Goal: Task Accomplishment & Management: Complete application form

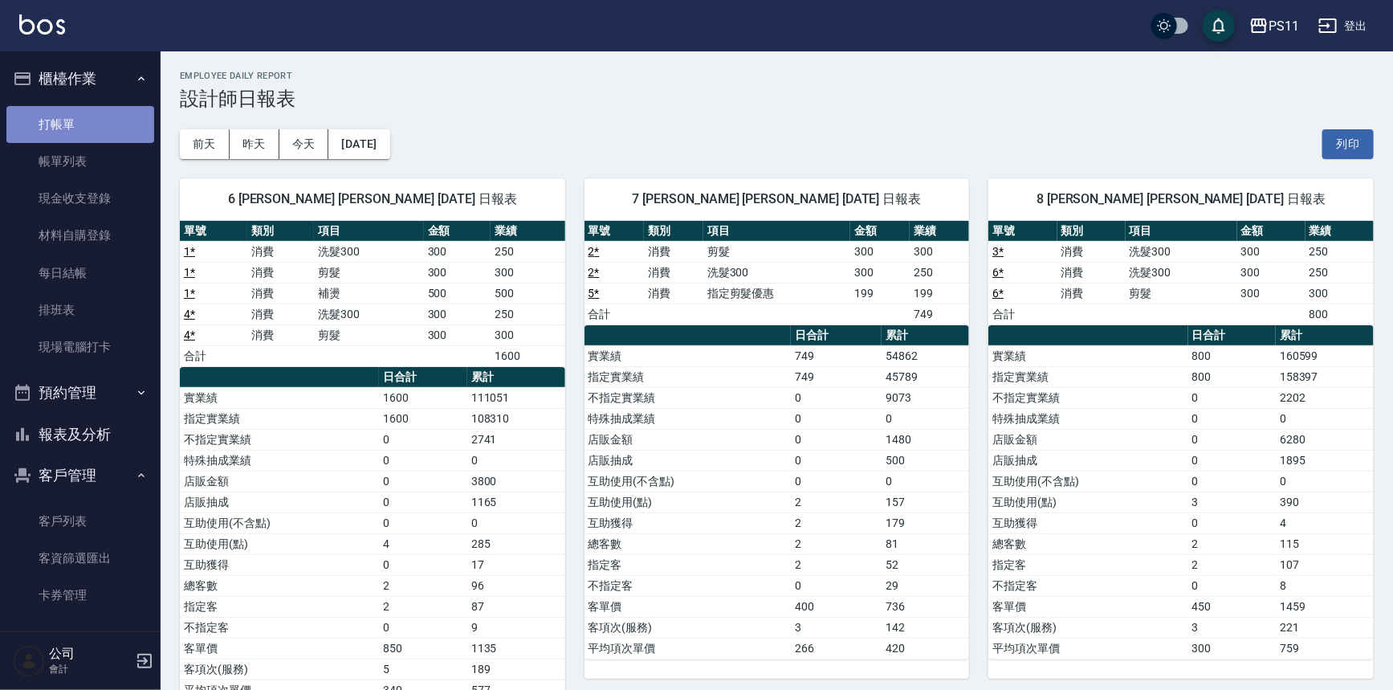
click at [128, 120] on link "打帳單" at bounding box center [80, 124] width 148 height 37
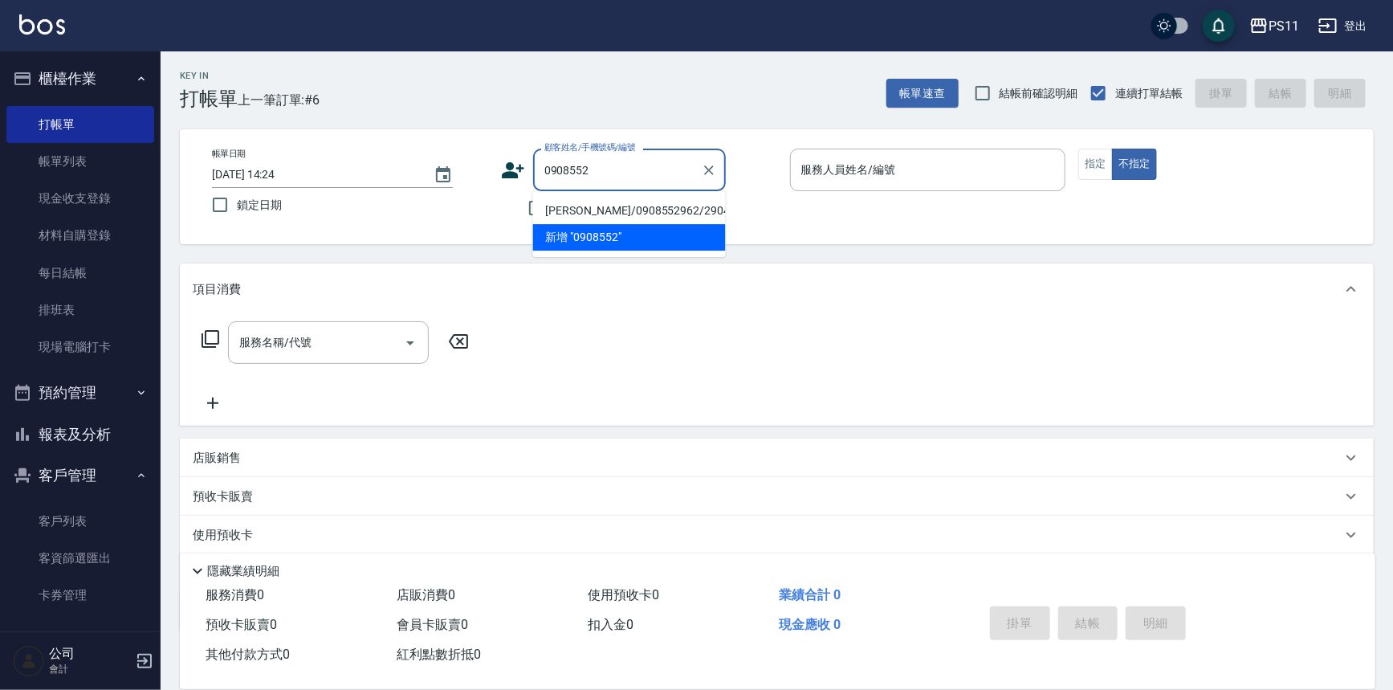
click at [610, 202] on li "陳思儀/0908552962/2904" at bounding box center [629, 210] width 193 height 26
type input "陳思儀/0908552962/2904"
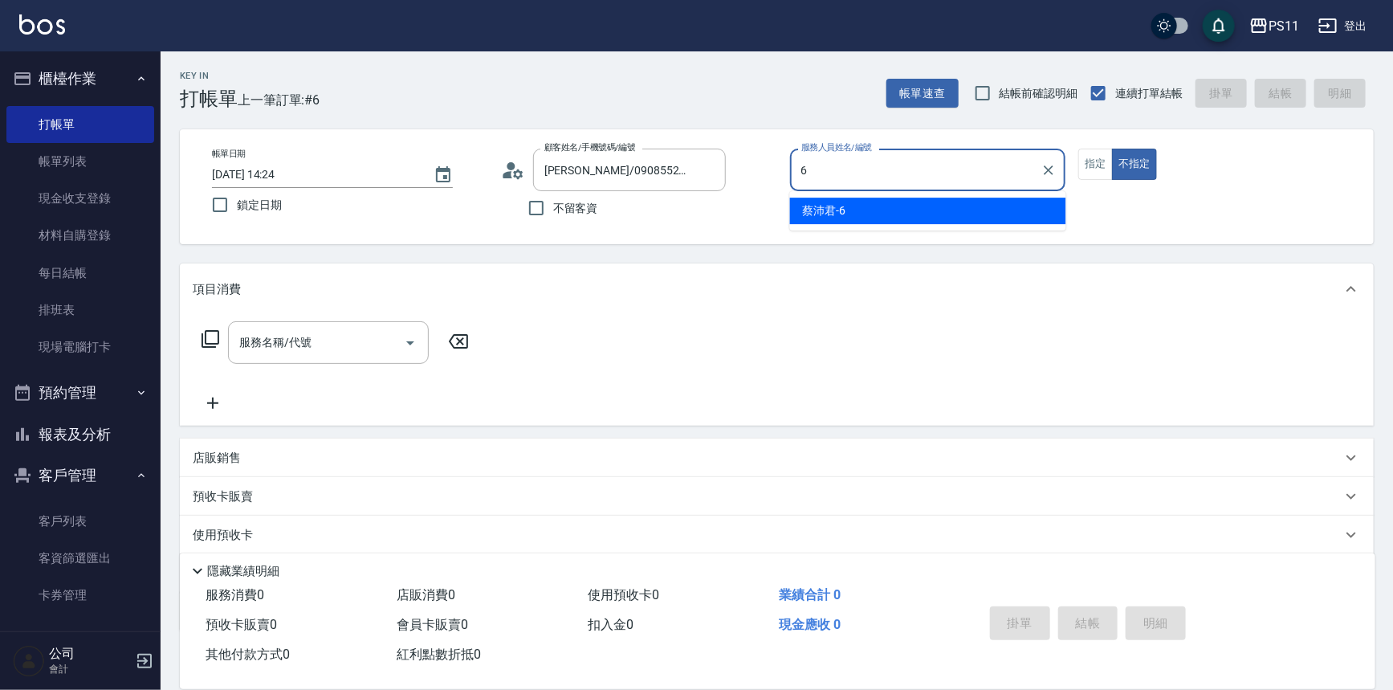
type input "蔡沛君-6"
type button "false"
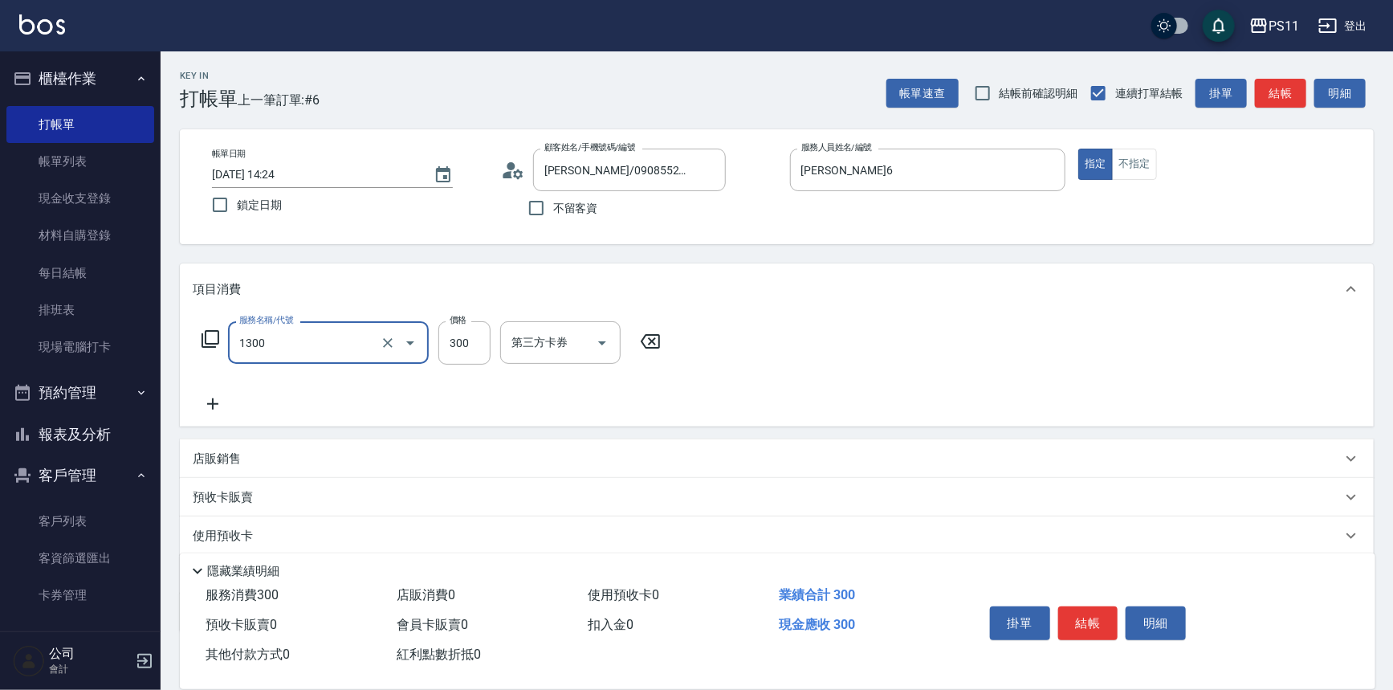
type input "洗髮300(1300)"
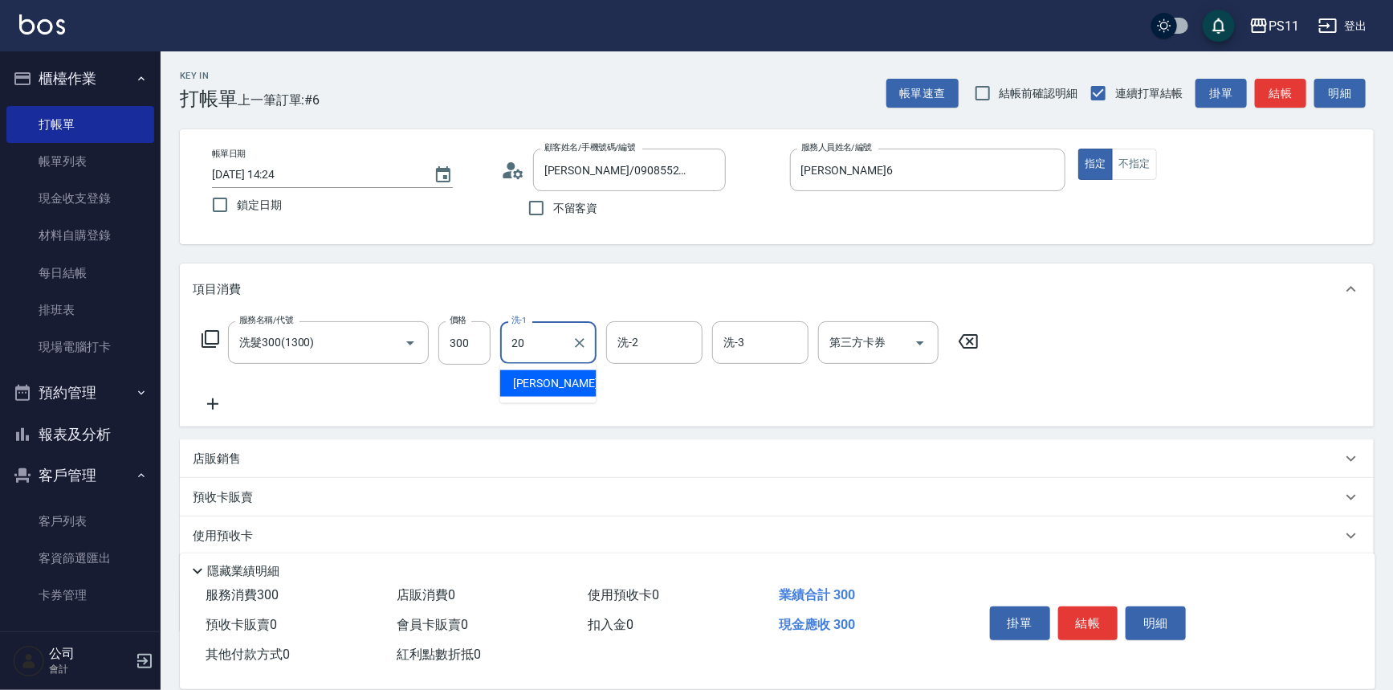
type input "James-20"
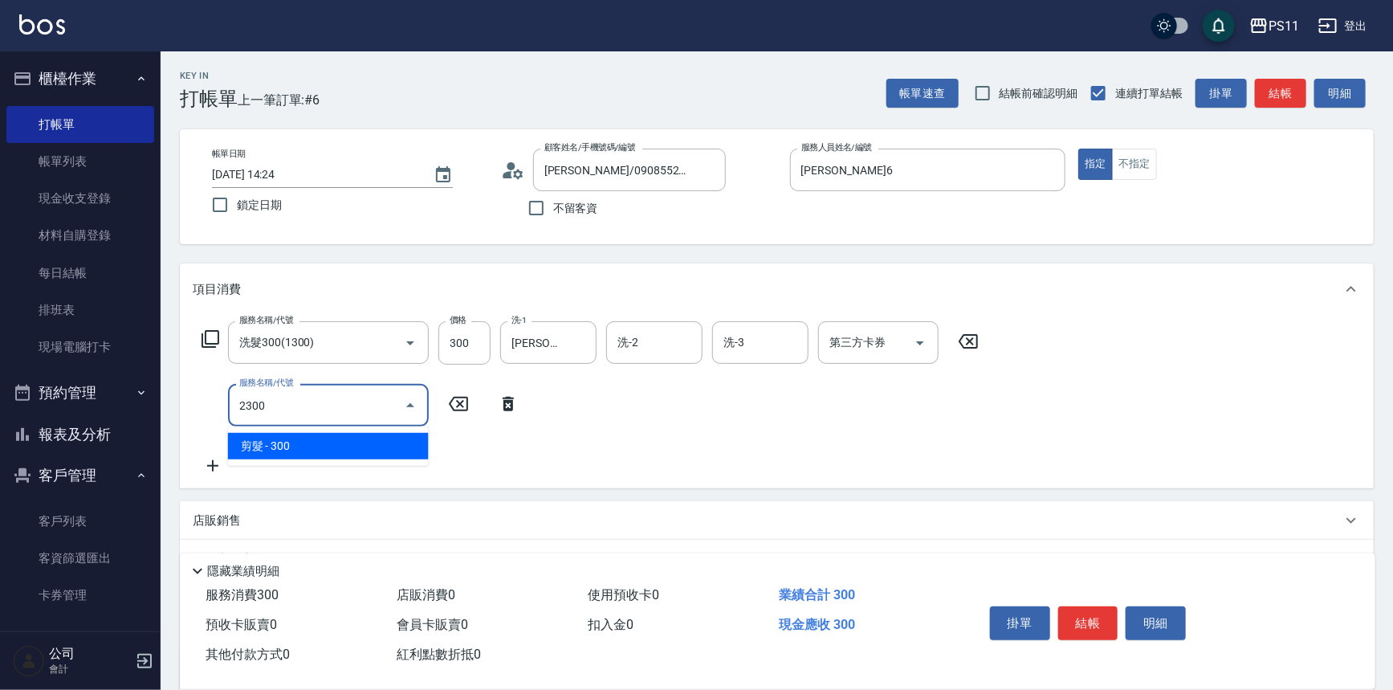
type input "剪髮(2300)"
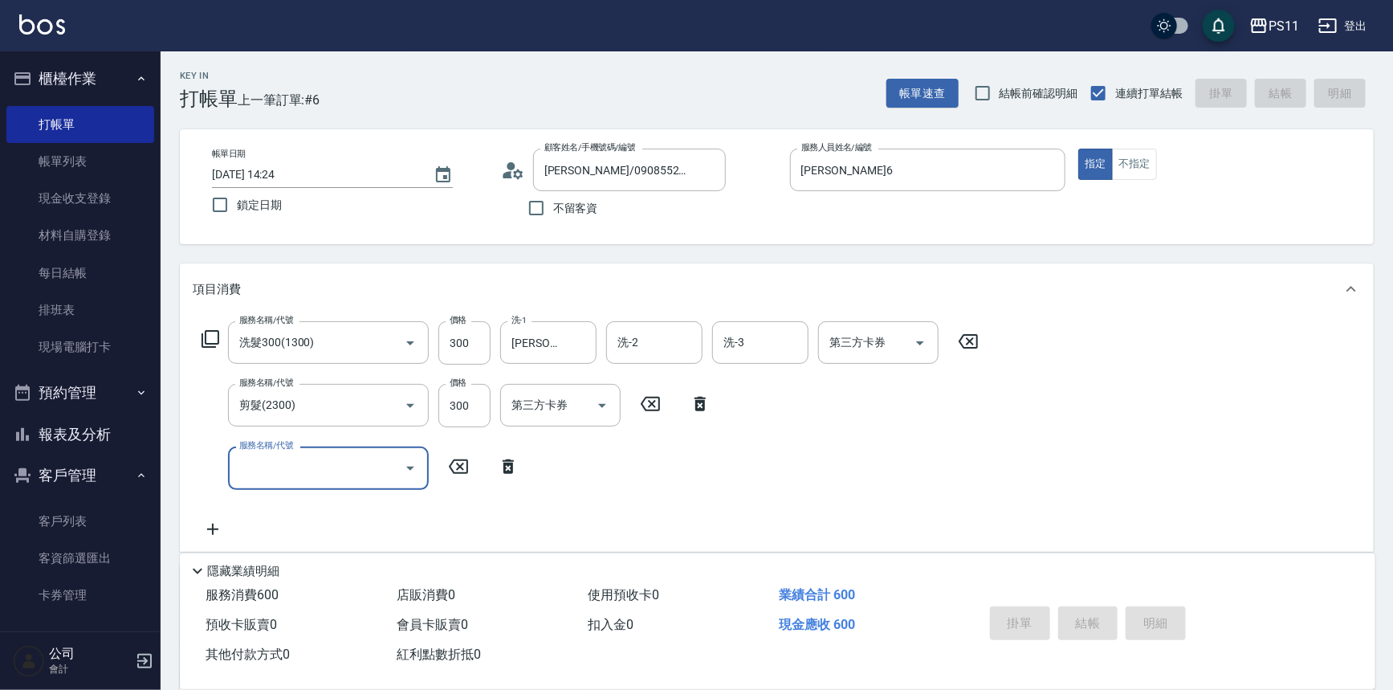
type input "[DATE] 14:25"
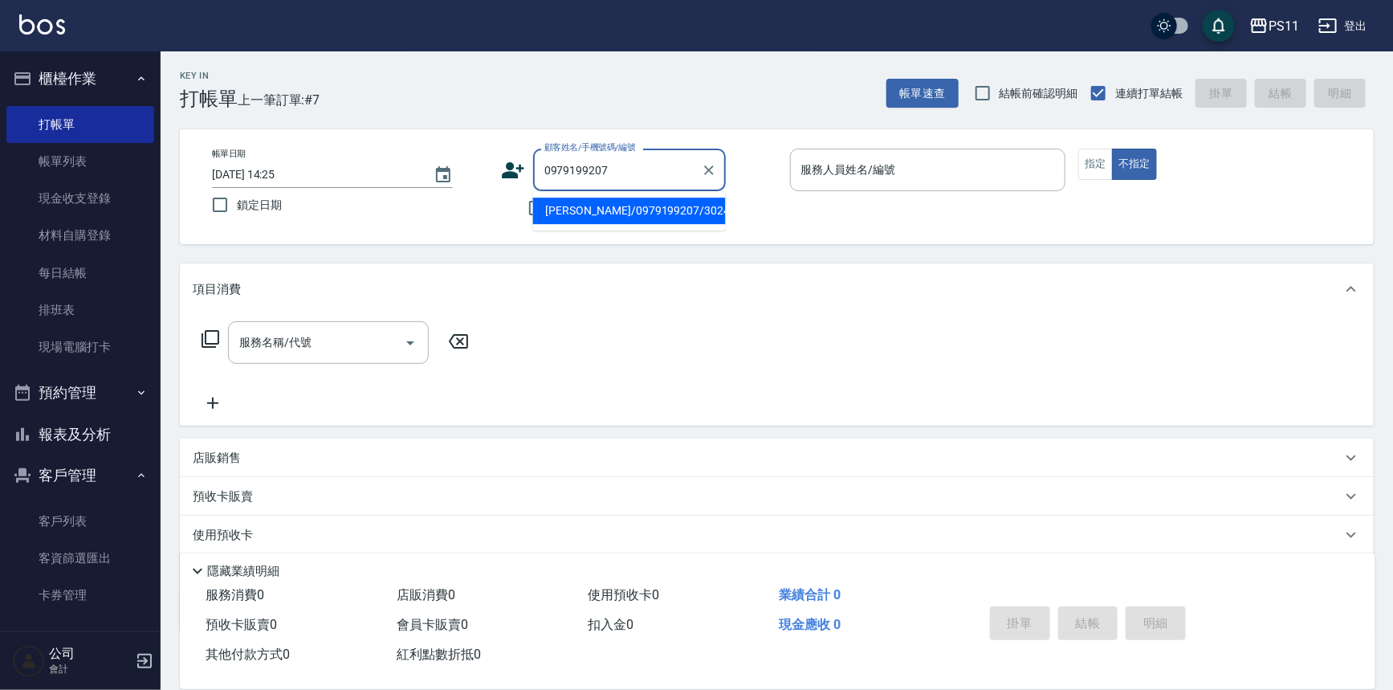
click at [637, 214] on li "[PERSON_NAME]/0979199207/3024" at bounding box center [629, 210] width 193 height 26
type input "[PERSON_NAME]/0979199207/3024"
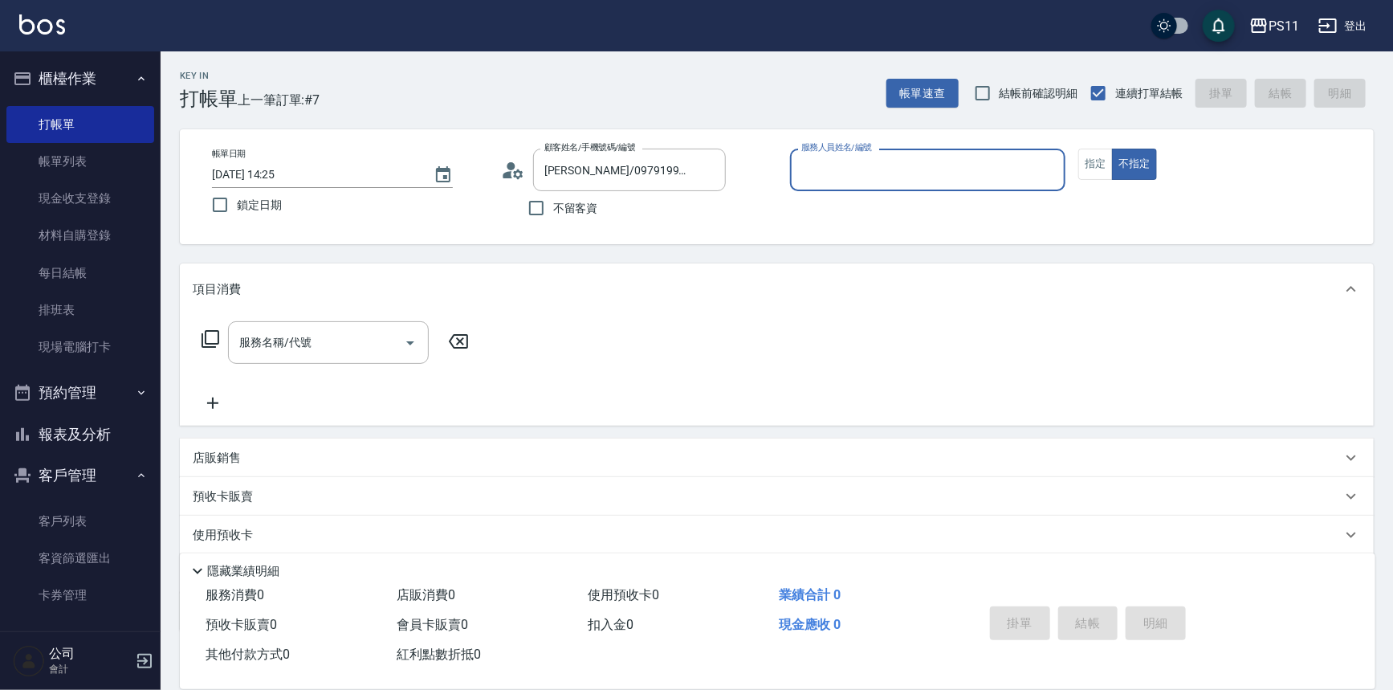
click at [902, 164] on input "服務人員姓名/編號" at bounding box center [928, 170] width 262 height 28
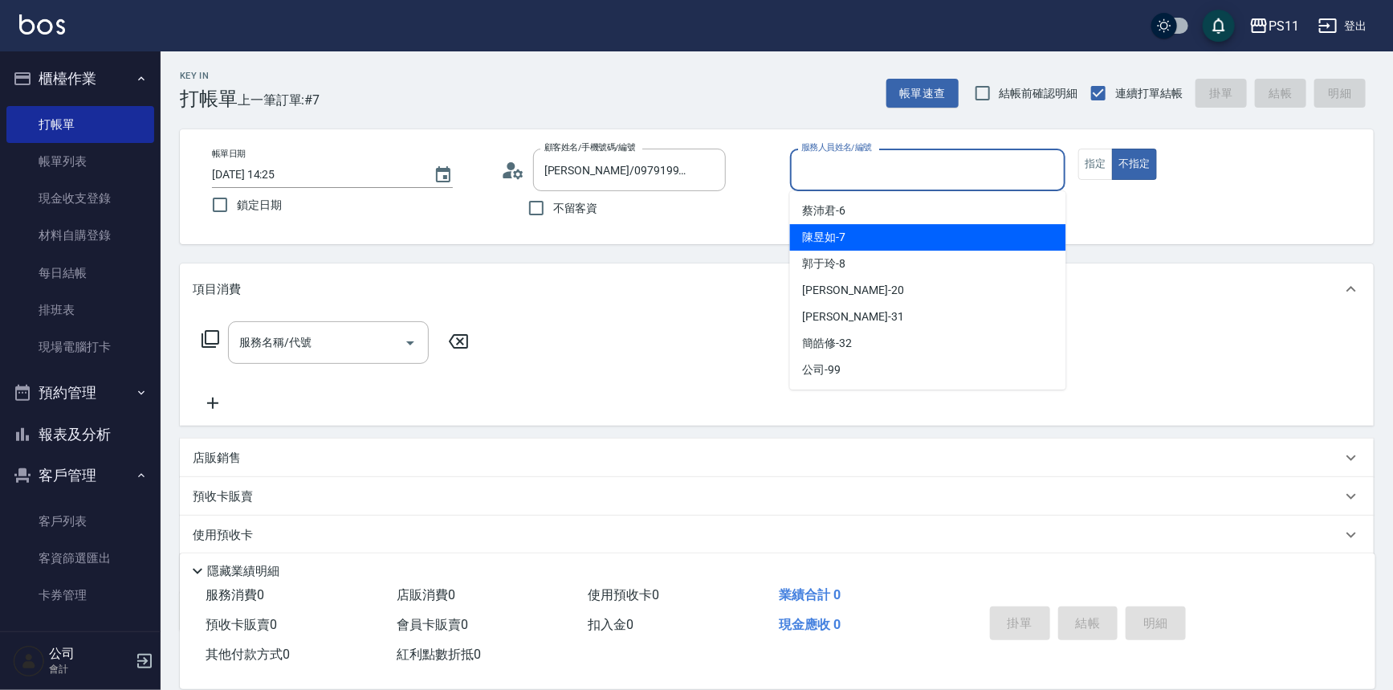
click at [898, 240] on div "陳昱如 -7" at bounding box center [928, 237] width 276 height 26
type input "[PERSON_NAME]-7"
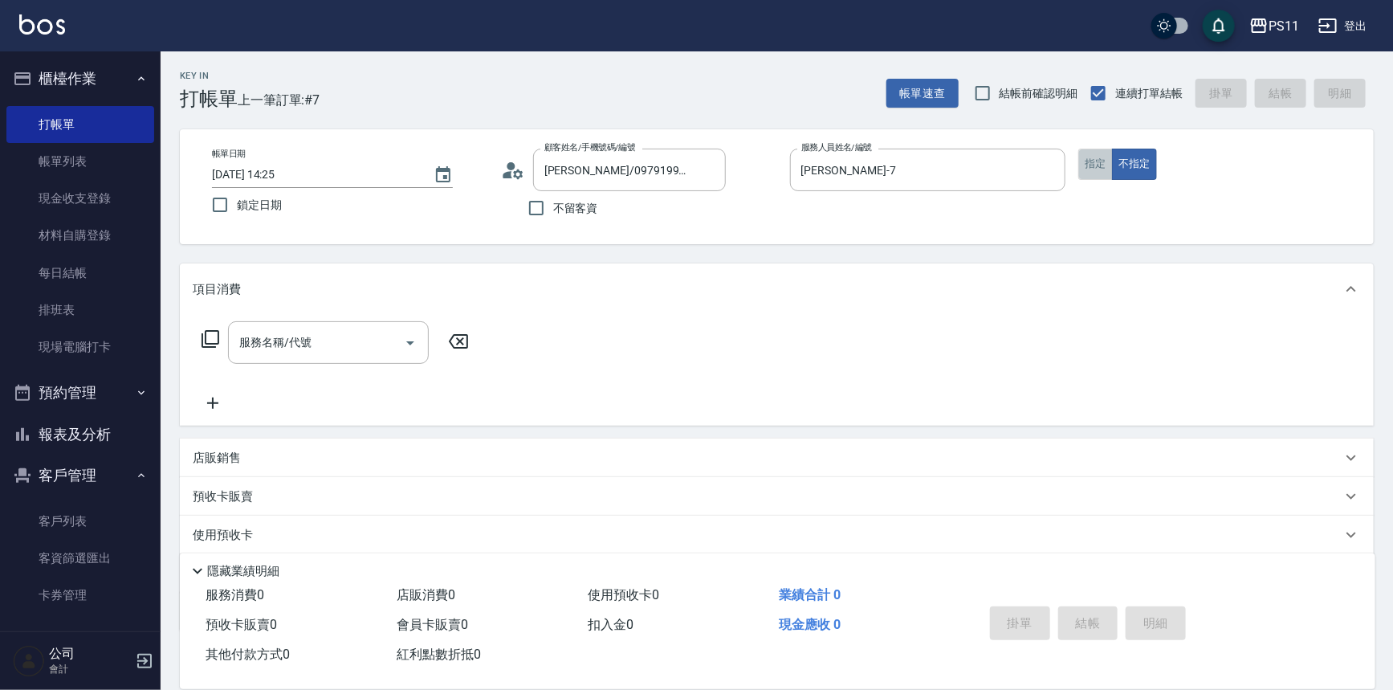
click at [1101, 162] on button "指定" at bounding box center [1095, 164] width 35 height 31
click at [350, 353] on input "服務名稱/代號" at bounding box center [316, 342] width 162 height 28
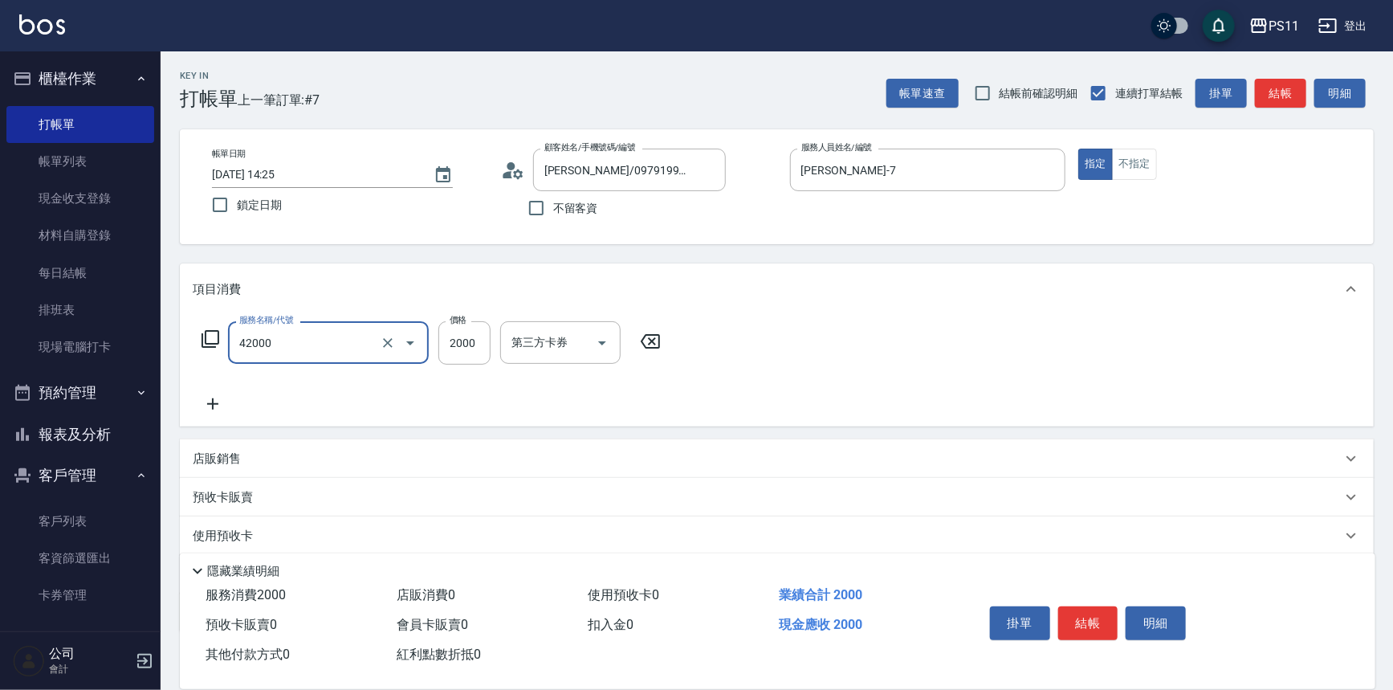
type input "2000以上染髮(42000)"
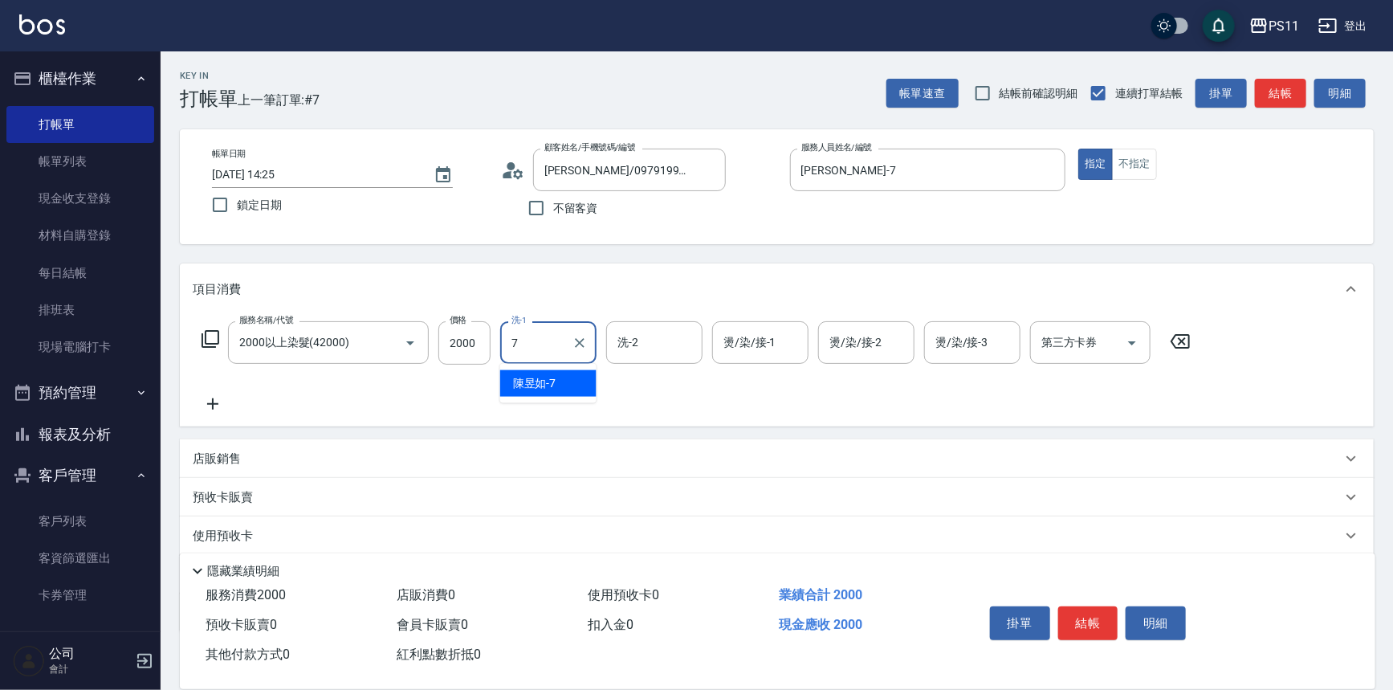
type input "[PERSON_NAME]-7"
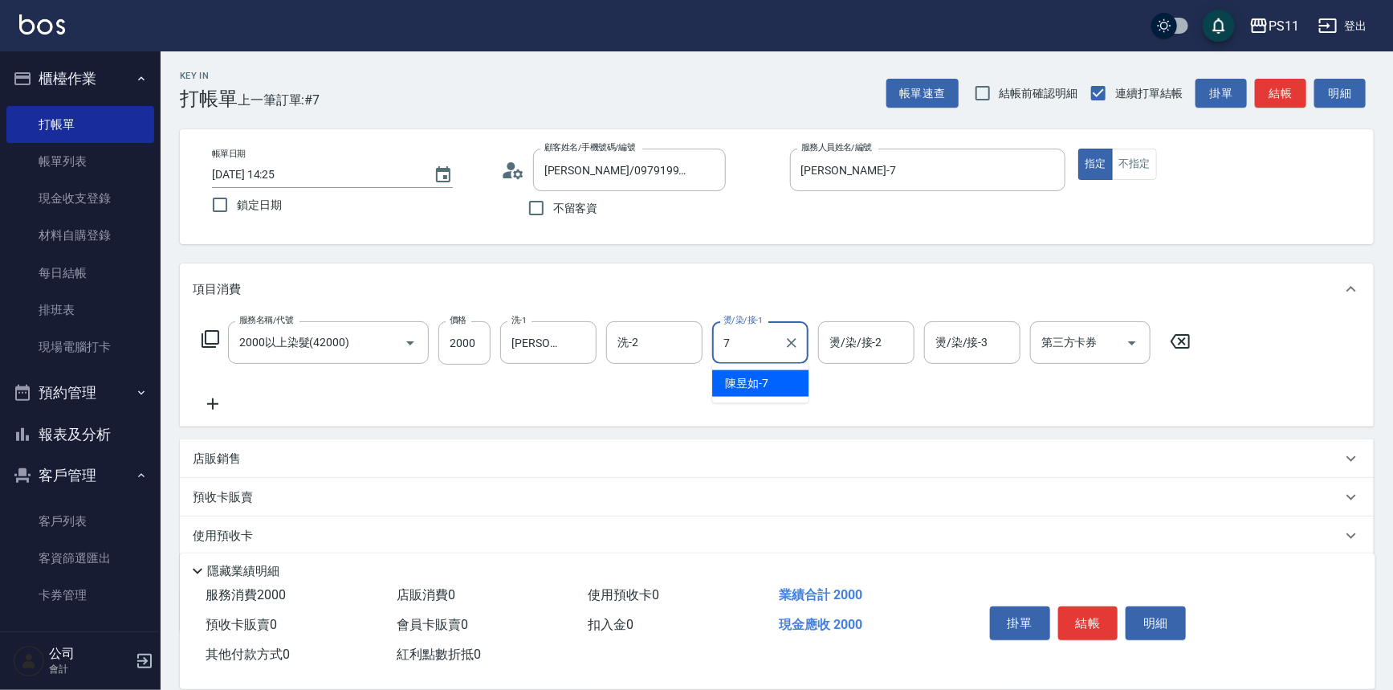
type input "[PERSON_NAME]-7"
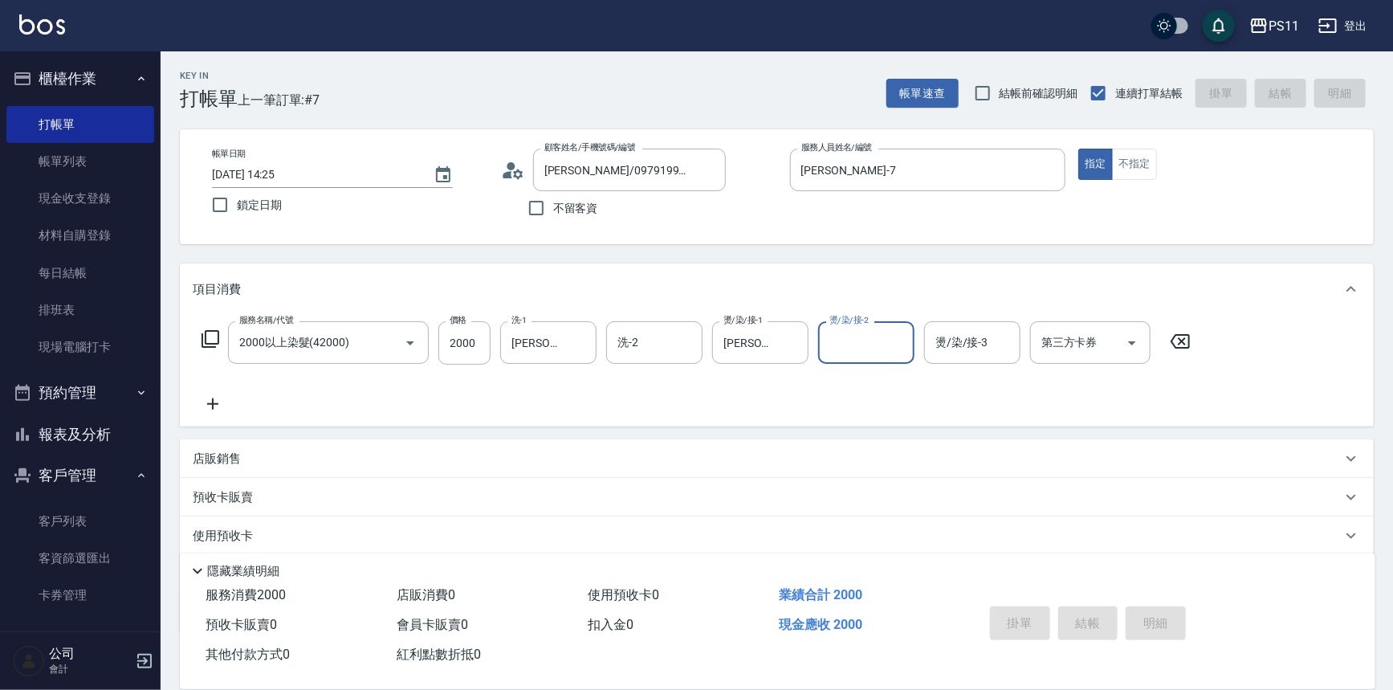
type input "2025/08/15 14:30"
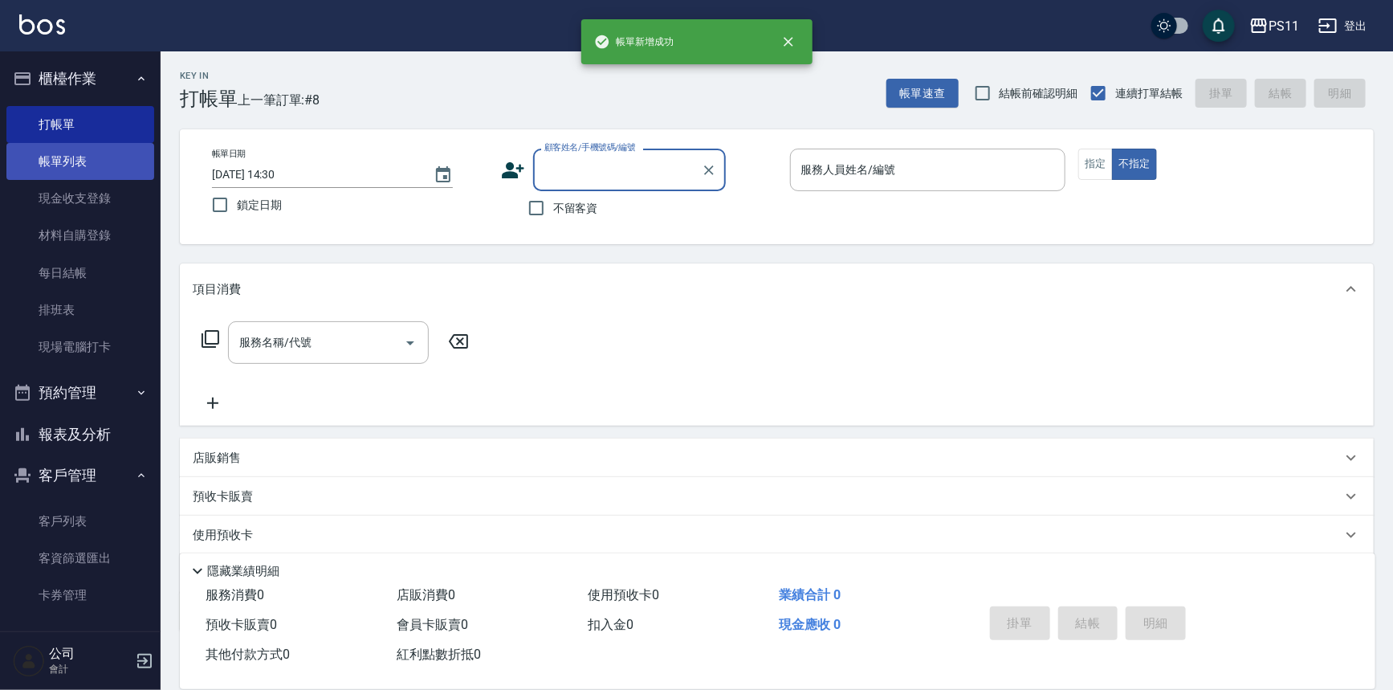
click at [81, 158] on link "帳單列表" at bounding box center [80, 161] width 148 height 37
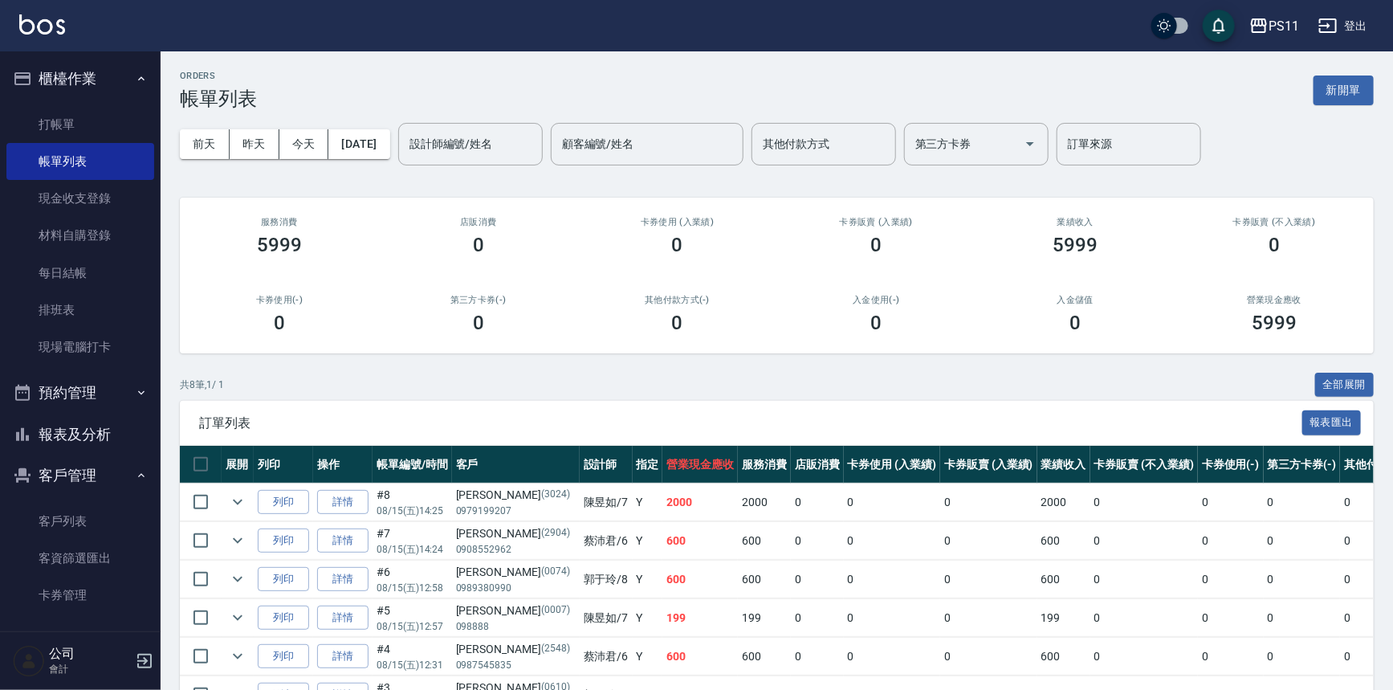
click at [101, 430] on button "報表及分析" at bounding box center [80, 434] width 148 height 42
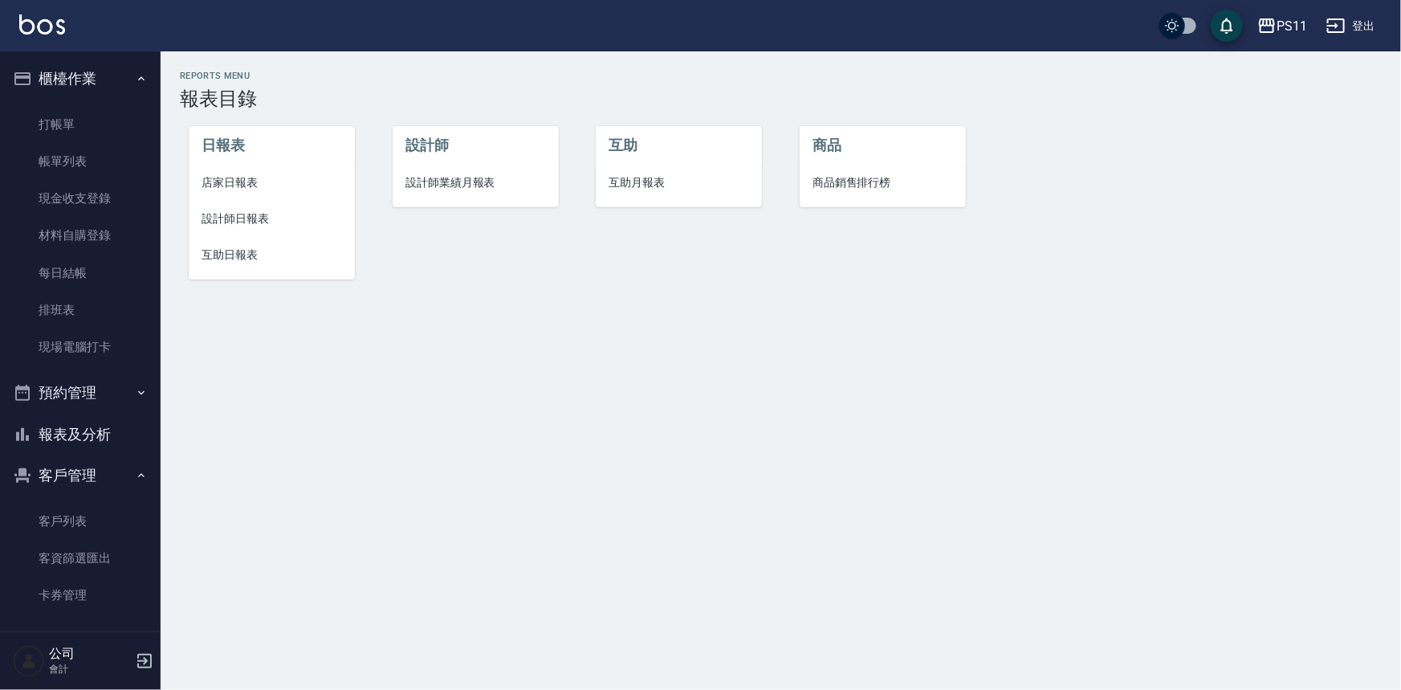
click at [247, 217] on span "設計師日報表" at bounding box center [272, 218] width 140 height 17
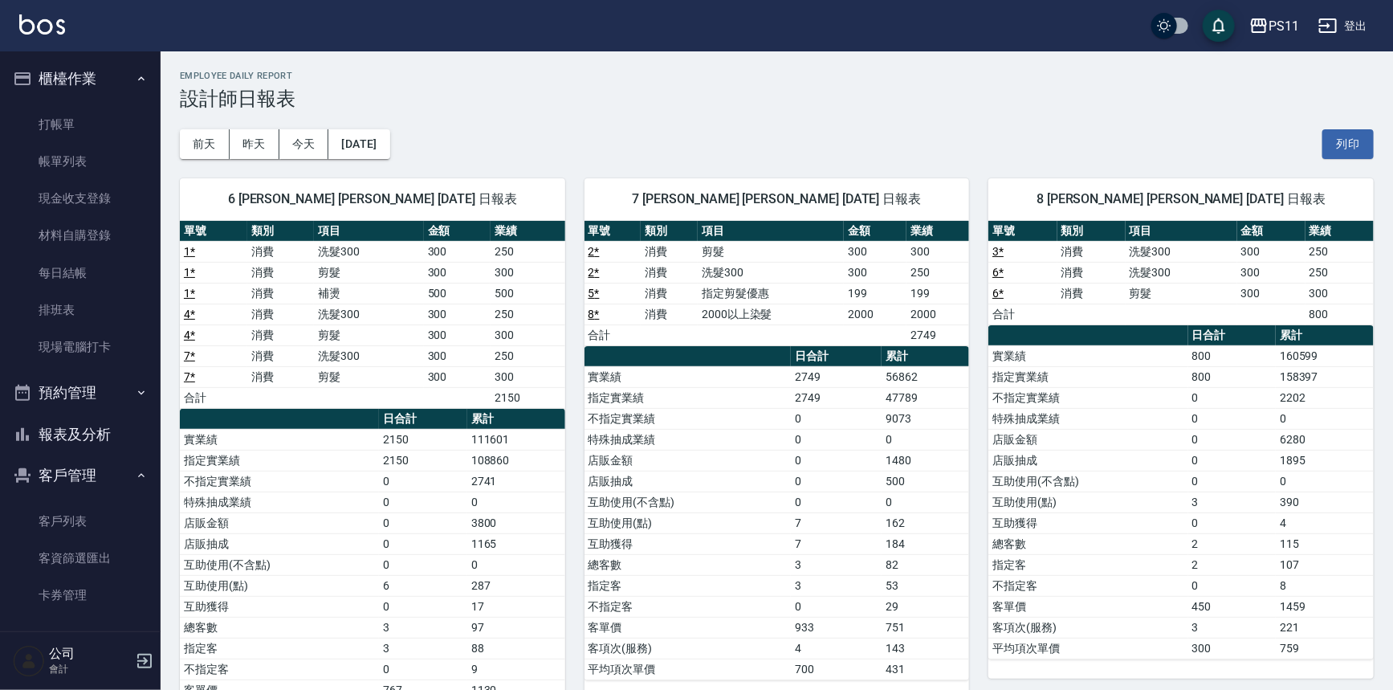
click at [599, 315] on link "8 *" at bounding box center [593, 313] width 11 height 13
click at [109, 111] on link "打帳單" at bounding box center [80, 124] width 148 height 37
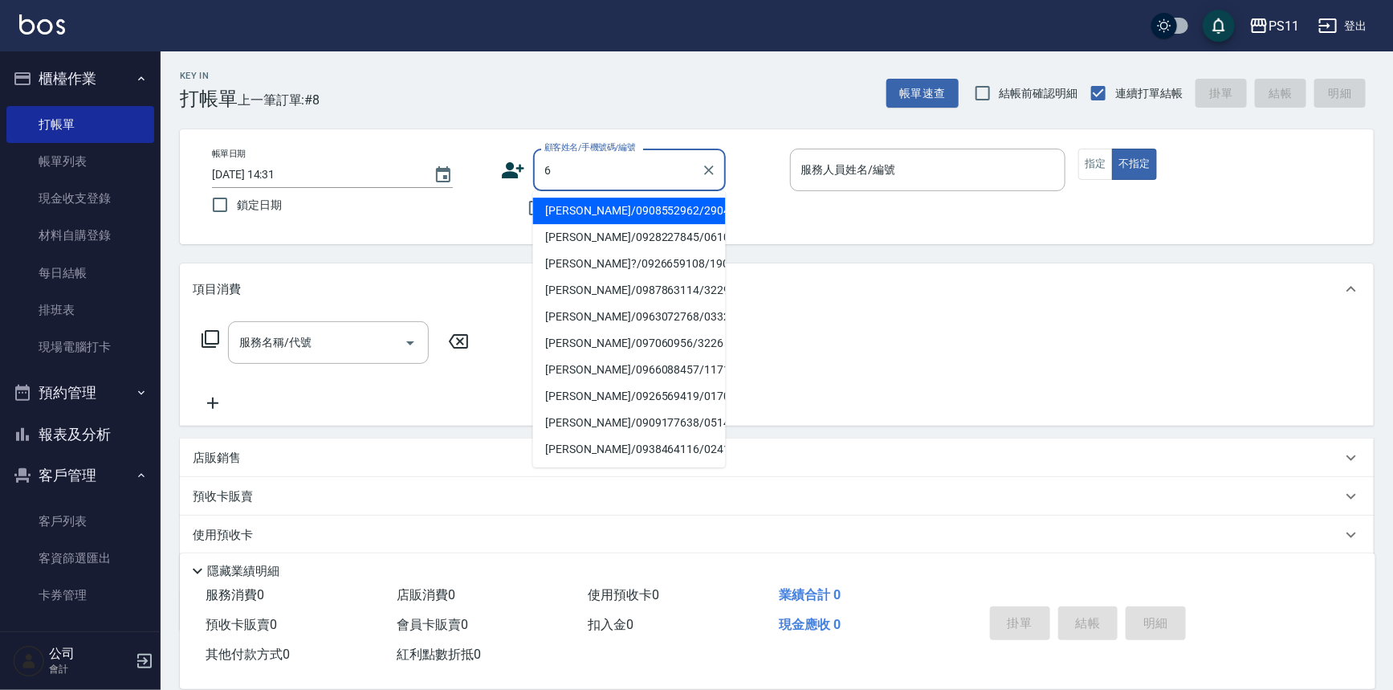
type input "陳思儀/0908552962/2904"
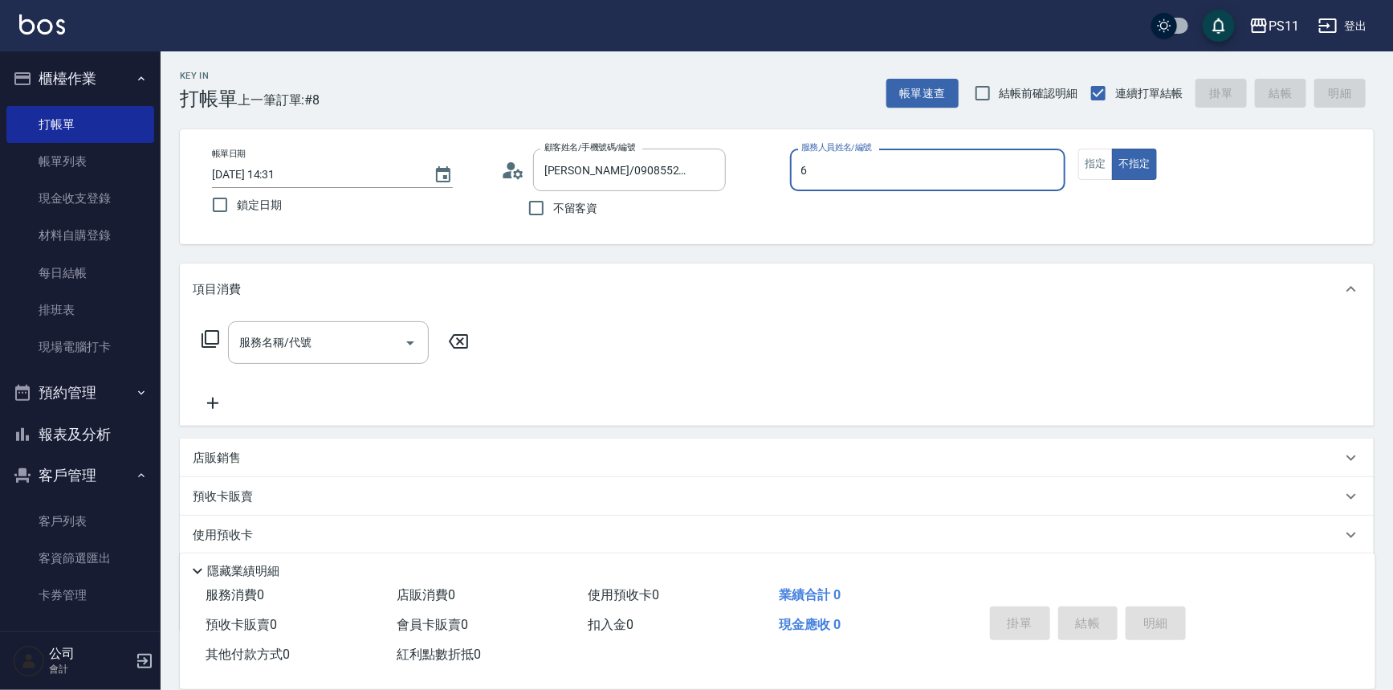
type input "蔡沛君-6"
type button "false"
type input "菜佩龜/0916145580/6"
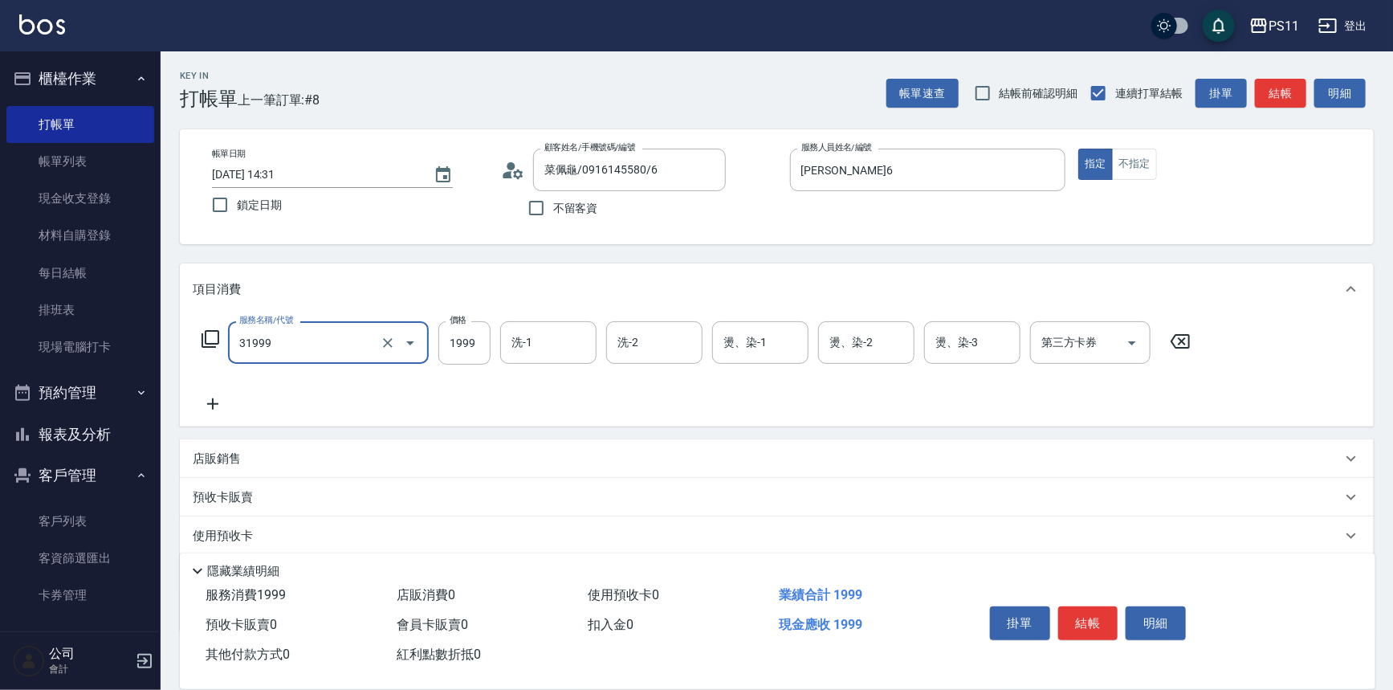
type input "1999以下燙髮(31999)"
type input "1500"
type input "."
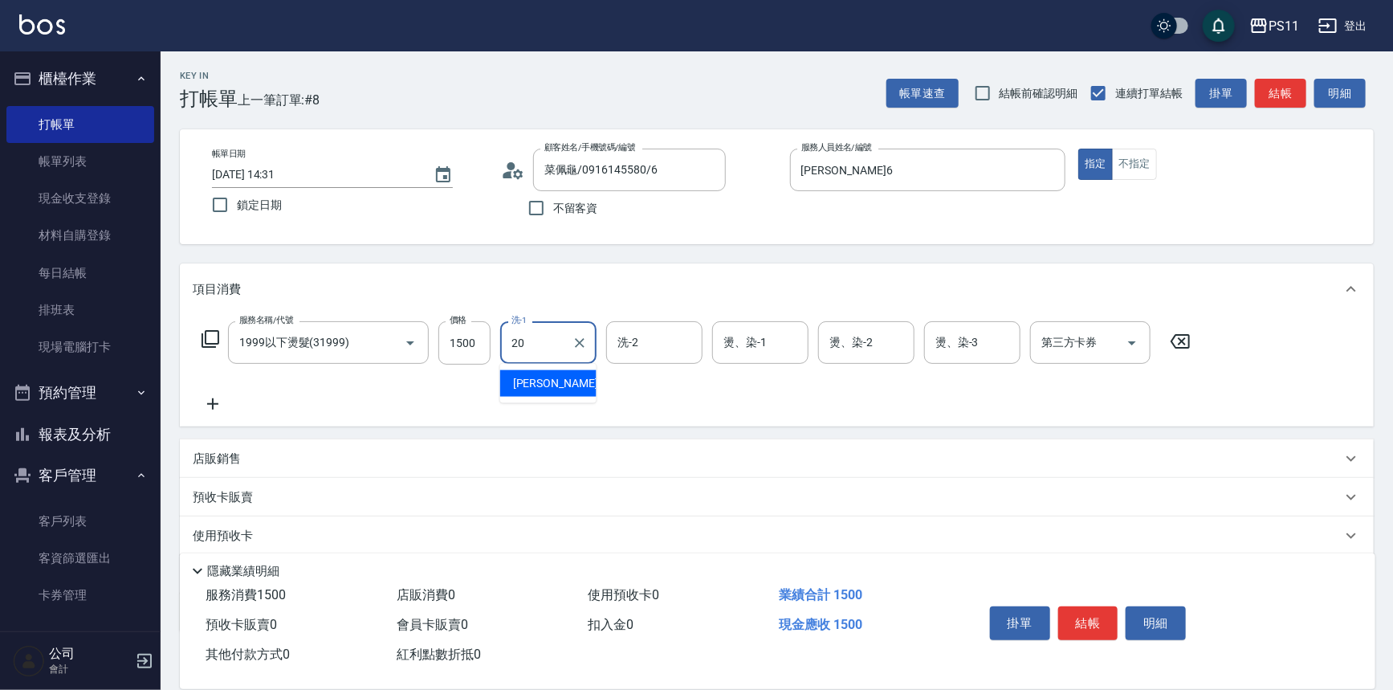
type input "James-20"
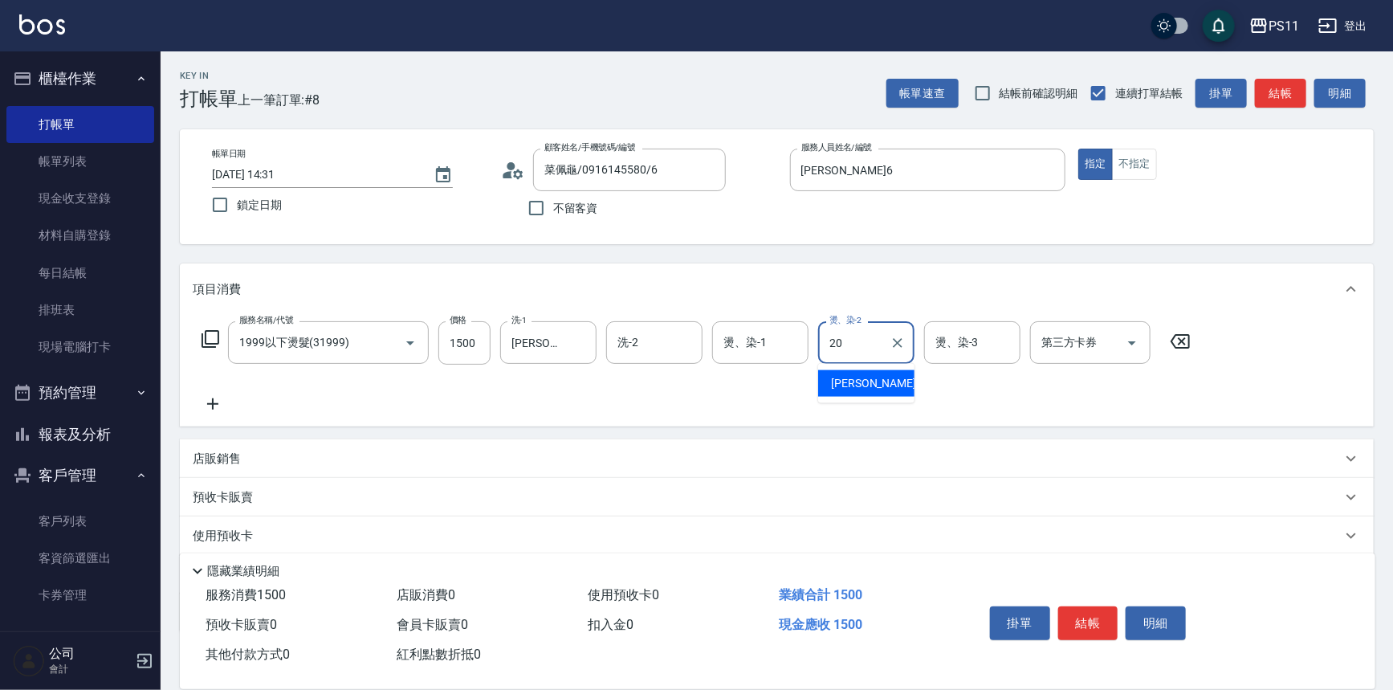
type input "James-20"
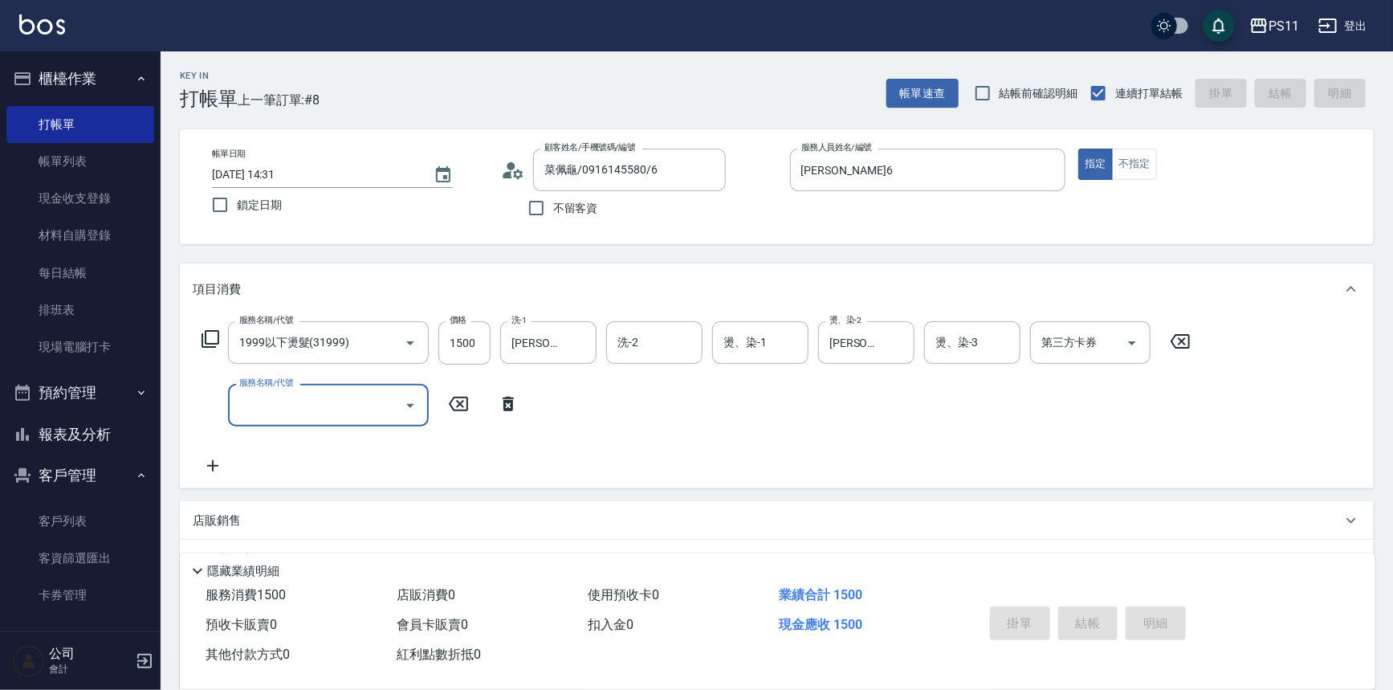
type input "2025/08/15 14:52"
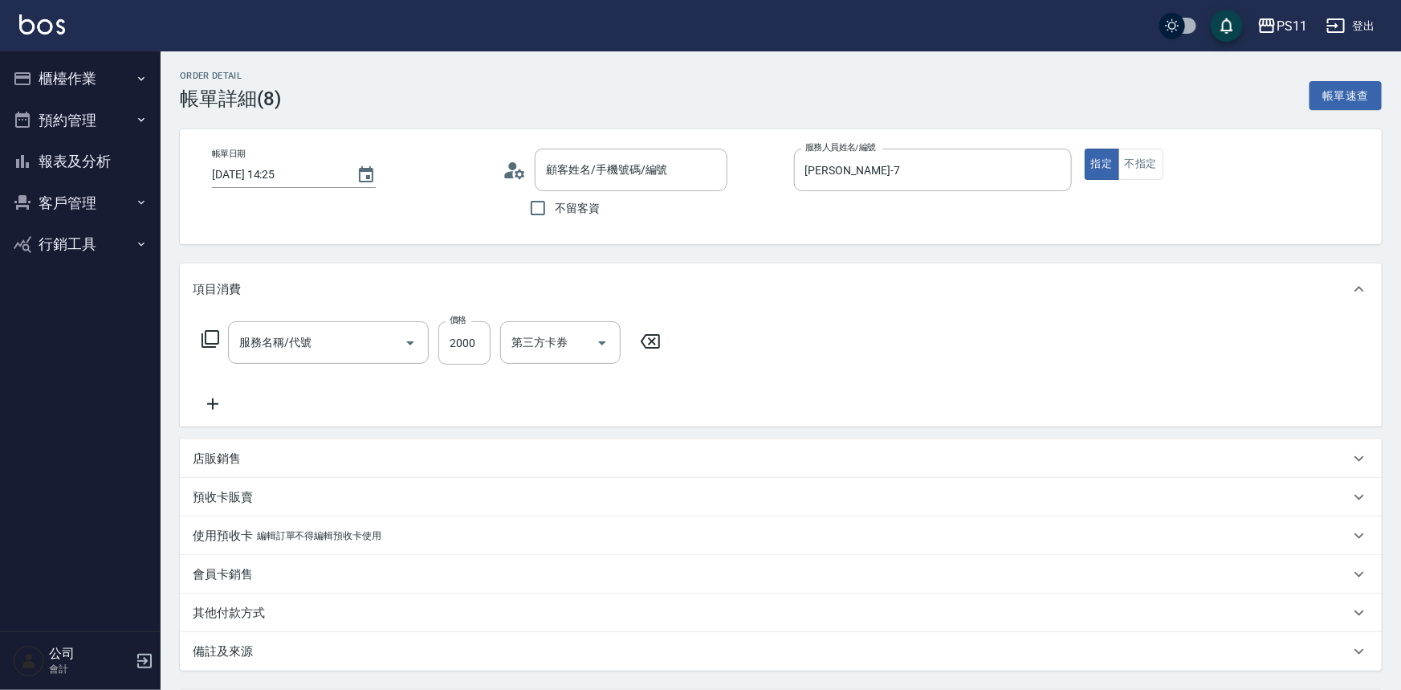
type input "[DATE] 14:25"
type input "[PERSON_NAME]-7"
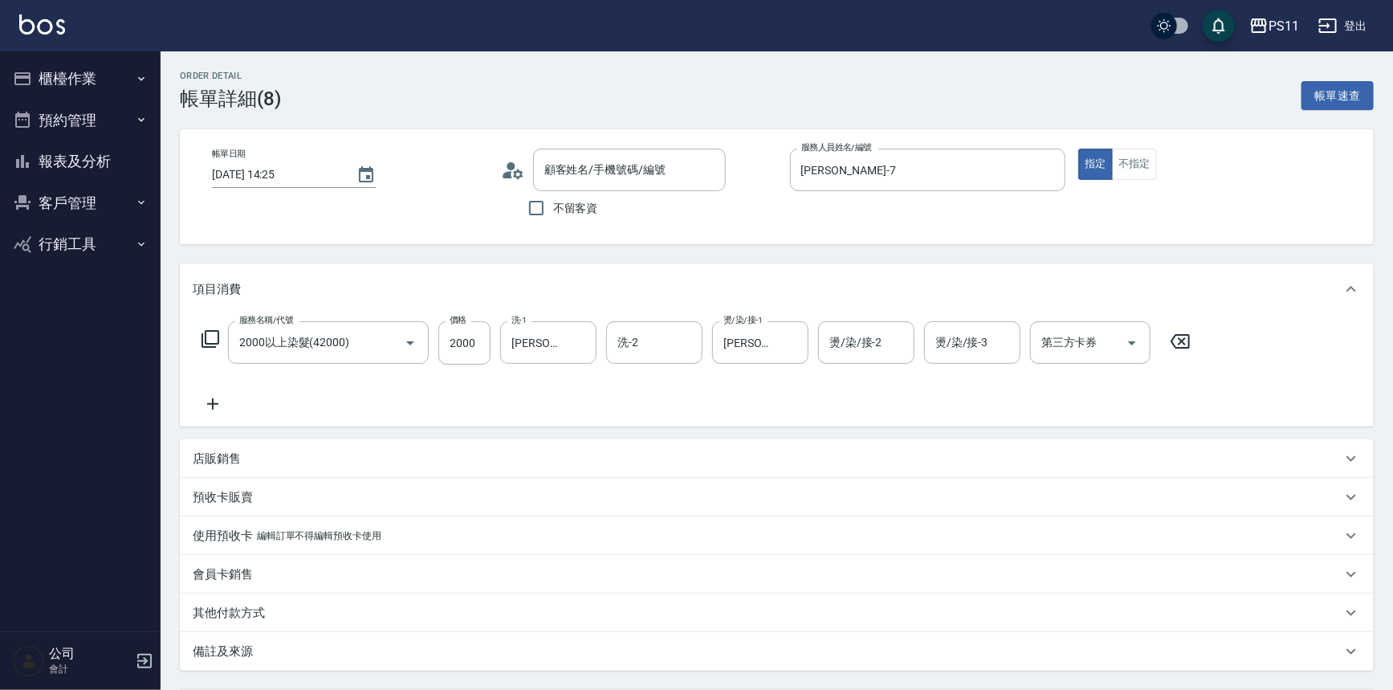
type input "2000以上染髮(42000)"
type input "[PERSON_NAME]/0979199207/3024"
